Goal: Transaction & Acquisition: Purchase product/service

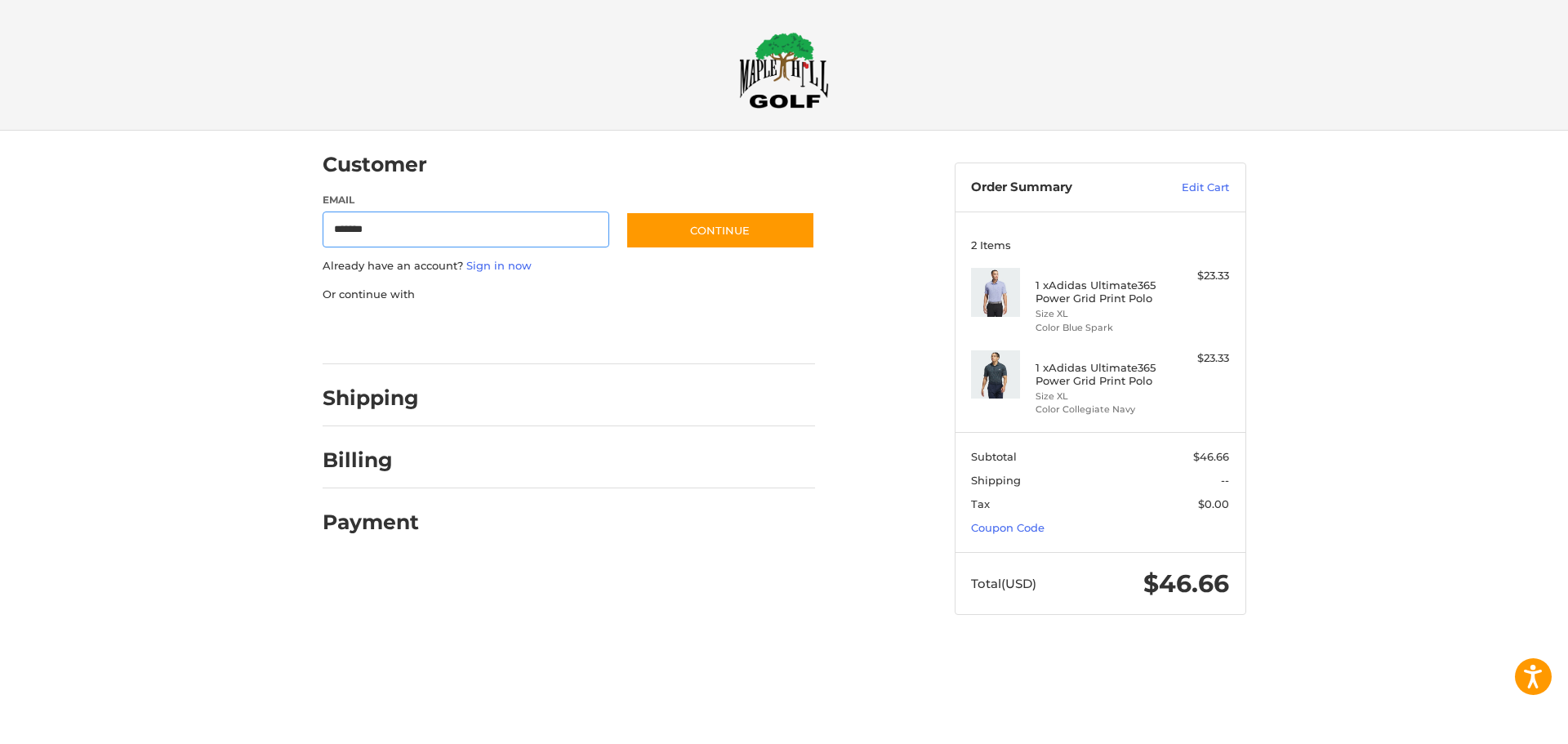
type input "**********"
click at [684, 227] on button "Continue" at bounding box center [720, 230] width 190 height 38
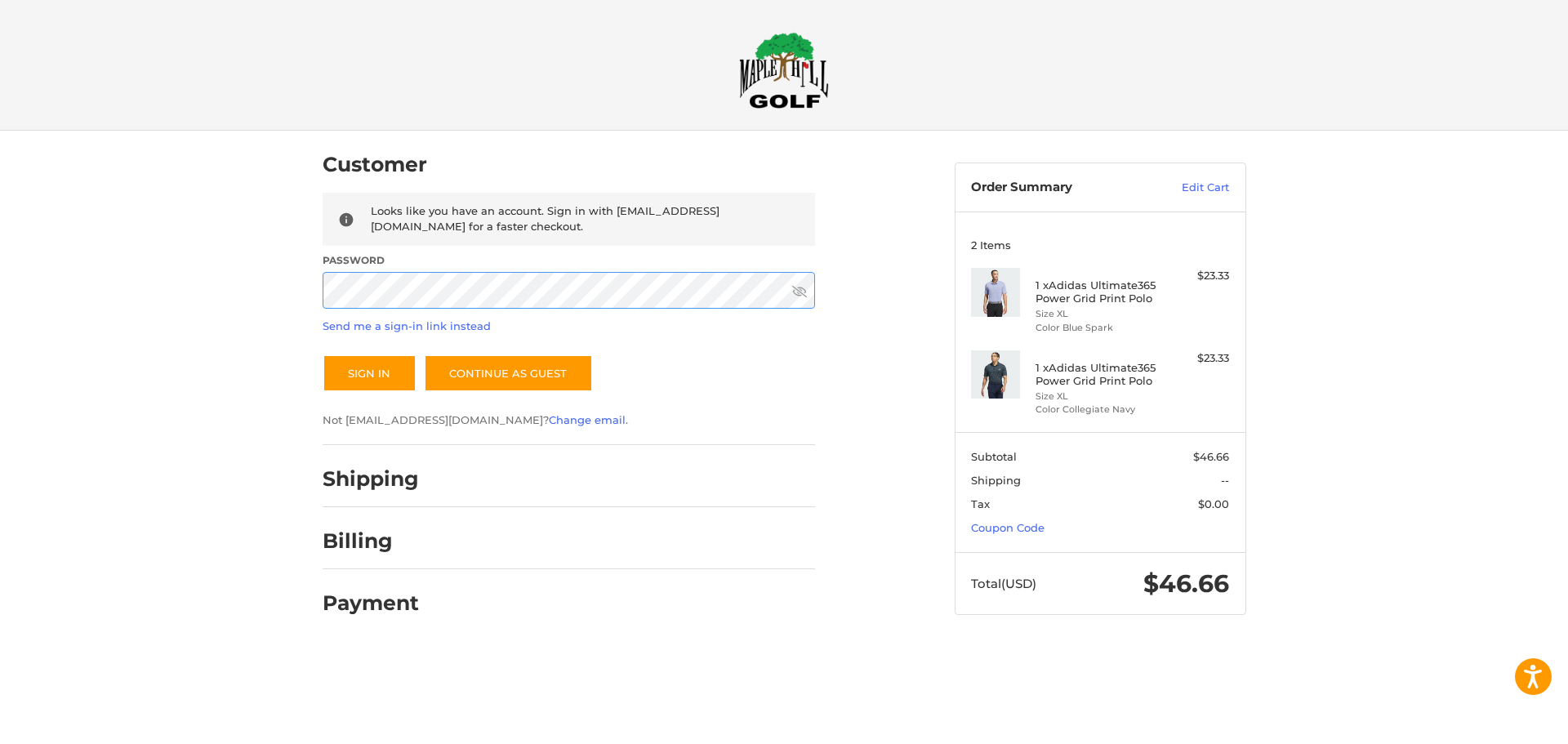
click at [323, 354] on button "Sign In" at bounding box center [369, 373] width 94 height 38
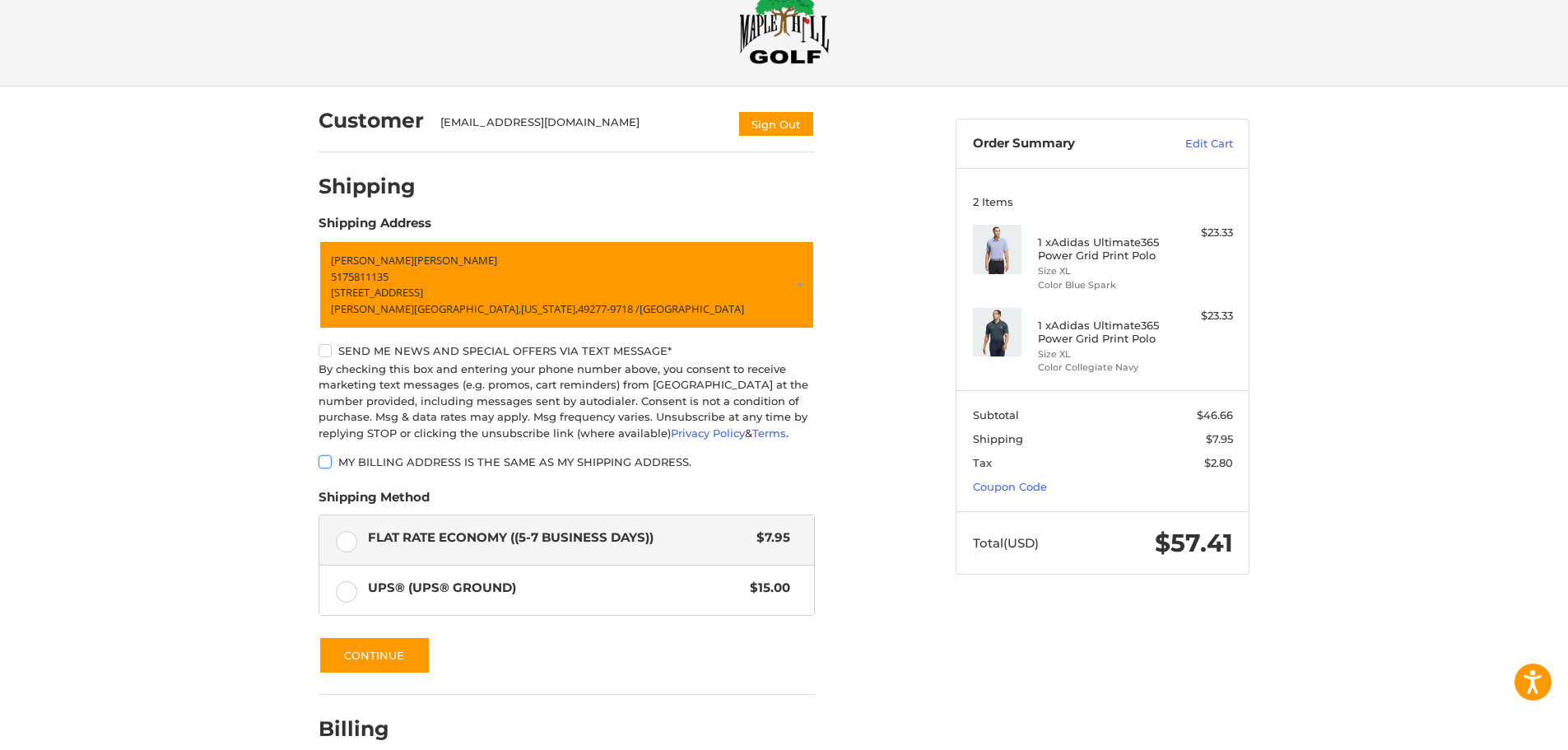
scroll to position [131, 0]
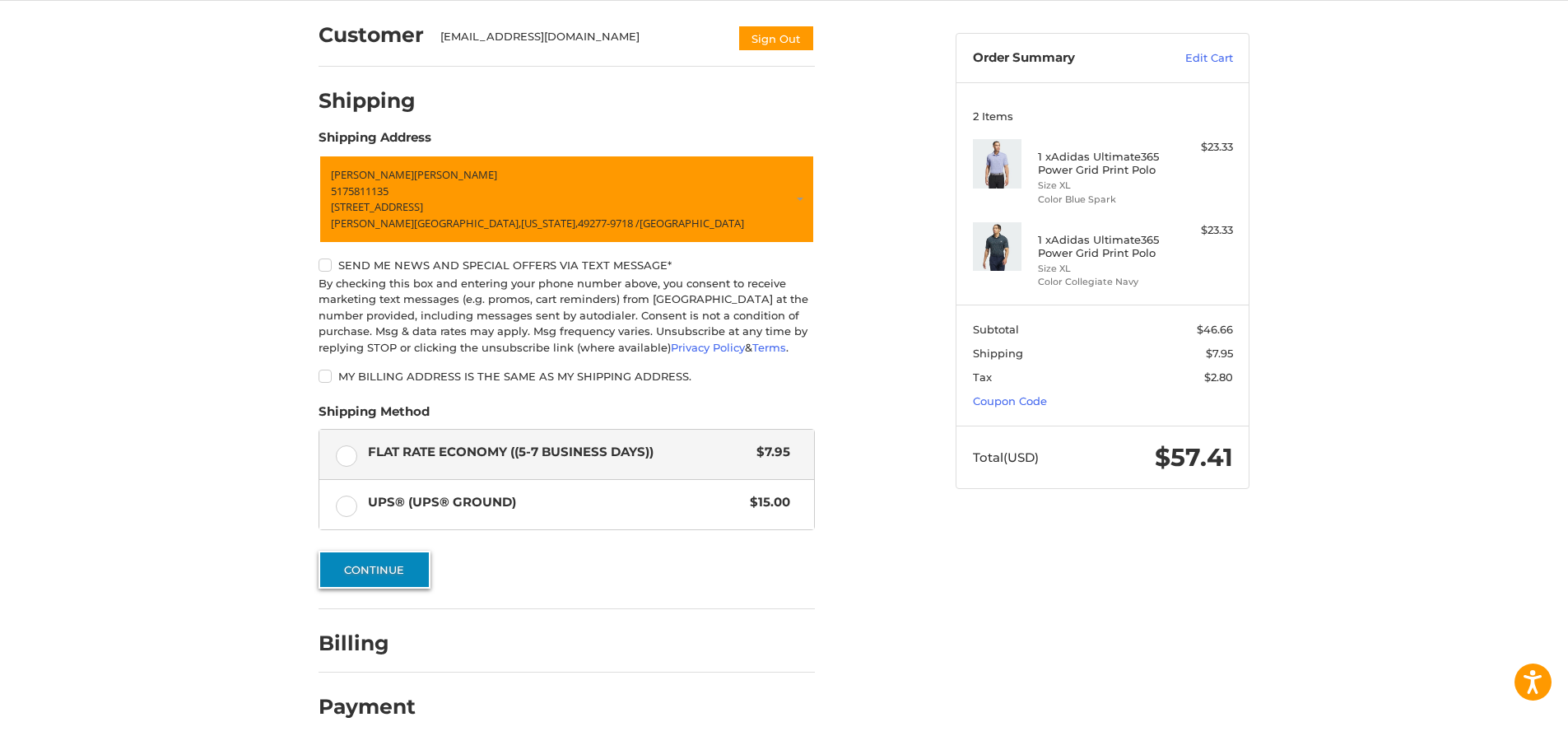
click at [363, 576] on button "Continue" at bounding box center [374, 570] width 112 height 38
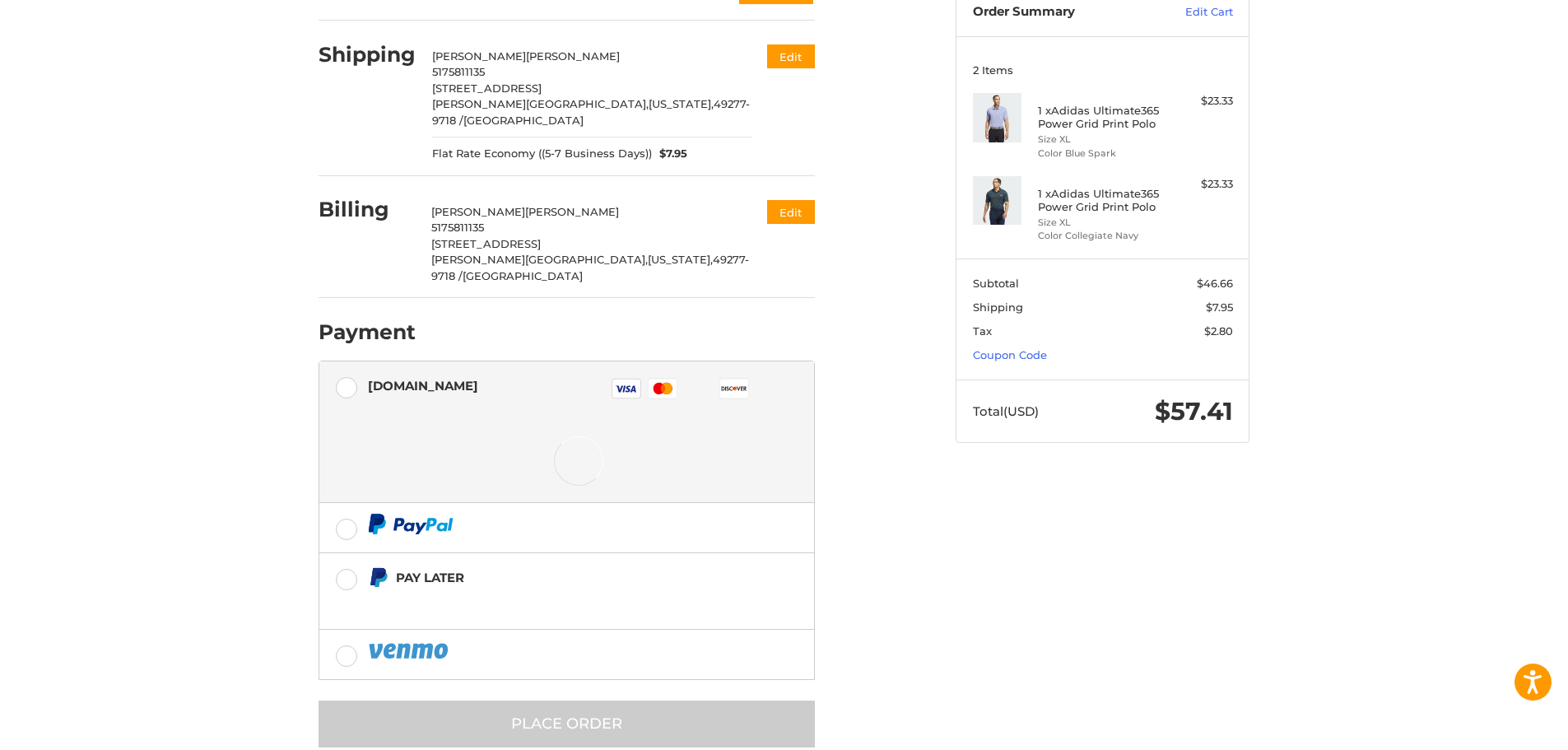
scroll to position [178, 0]
click at [344, 502] on label at bounding box center [566, 527] width 495 height 49
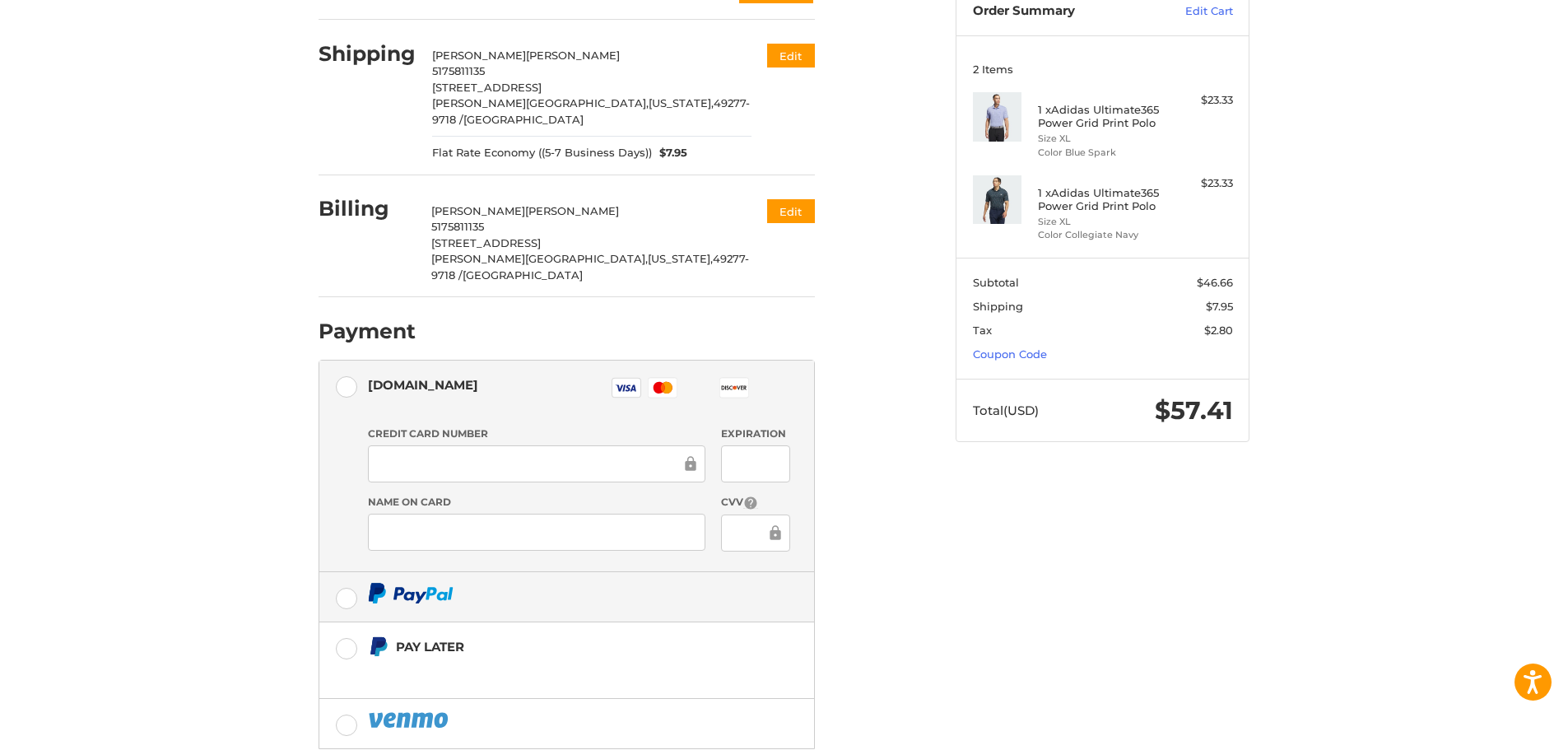
click at [351, 573] on label at bounding box center [566, 597] width 495 height 49
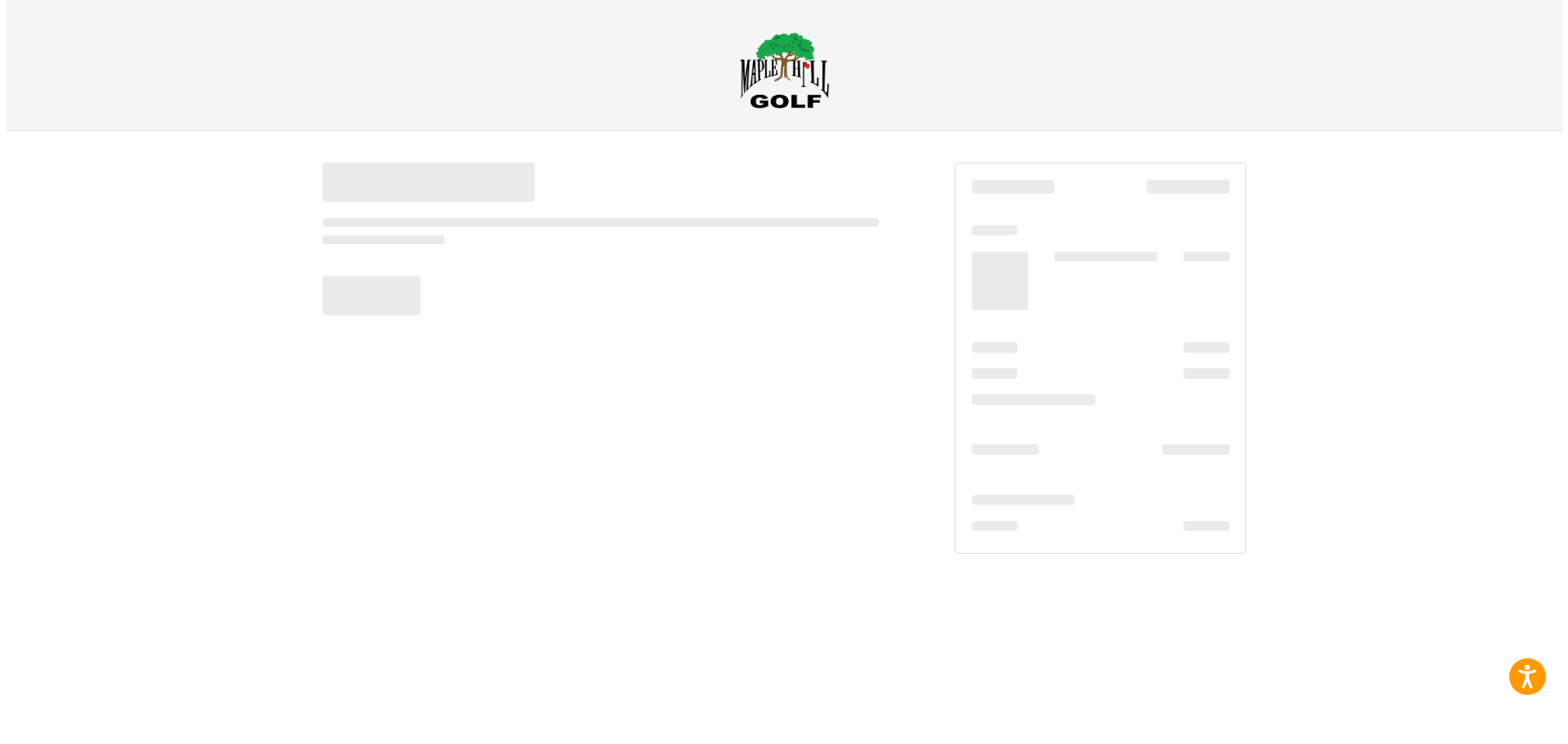
scroll to position [0, 0]
